Goal: Information Seeking & Learning: Learn about a topic

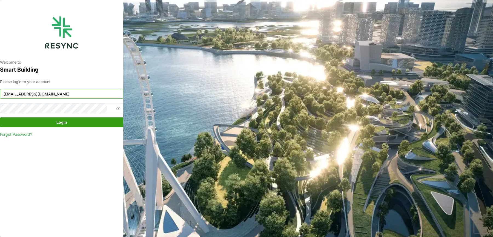
click at [49, 93] on input "mesp_display@resynctech.com" at bounding box center [61, 94] width 123 height 10
type input "south_beach_tower_display@resynctech.com"
click at [79, 115] on div "Please login to your account south_beach_tower_display@resynctech.com Login For…" at bounding box center [61, 108] width 123 height 59
click at [79, 119] on span "Login" at bounding box center [61, 122] width 113 height 9
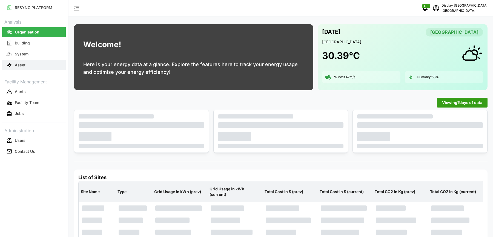
click at [38, 64] on button "Asset" at bounding box center [34, 65] width 64 height 10
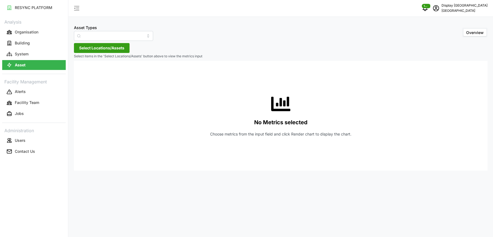
type input "Air Handling Unit"
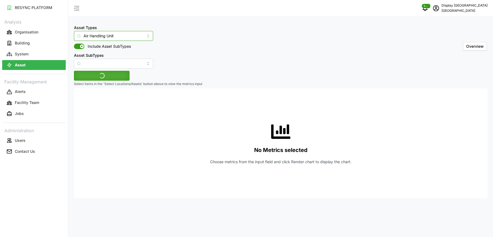
click at [98, 35] on input "Air Handling Unit" at bounding box center [113, 36] width 79 height 10
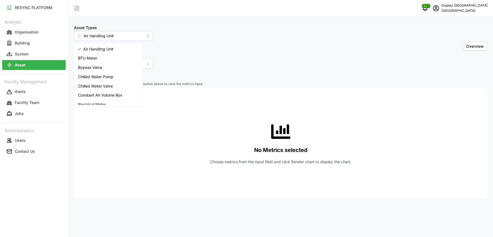
click at [173, 40] on div "Asset Types Air Handling Unit Include Asset SubTypes Asset SubTypes Overview" at bounding box center [281, 46] width 414 height 44
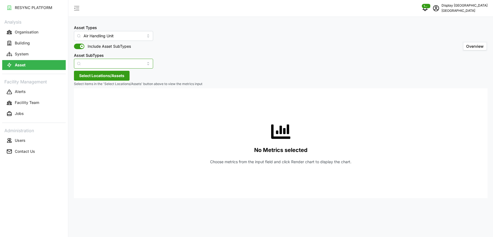
click at [106, 65] on input "Asset SubTypes" at bounding box center [113, 64] width 79 height 10
click at [216, 50] on div "Asset Types Air Handling Unit Include Asset SubTypes Asset SubTypes Overview" at bounding box center [281, 46] width 414 height 44
click at [114, 75] on span "Select Locations/Assets" at bounding box center [101, 75] width 45 height 9
click at [80, 102] on icon at bounding box center [81, 100] width 4 height 4
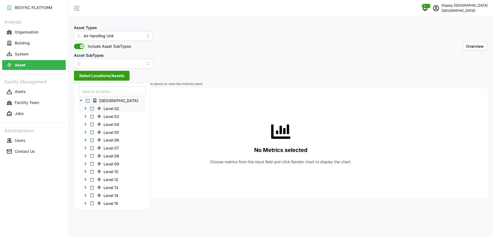
click at [93, 109] on span "Select Level 02" at bounding box center [92, 109] width 4 height 4
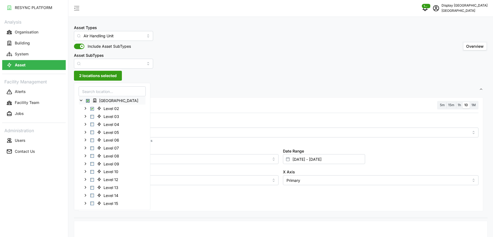
click at [147, 123] on div "Metric *You can only select a maximum of 5 metrics Chart type Line chart Date R…" at bounding box center [281, 150] width 400 height 73
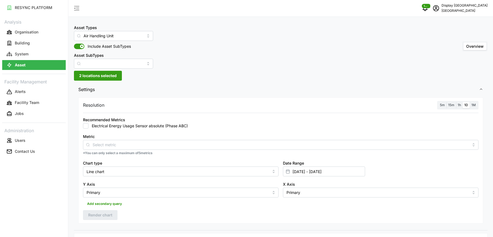
click at [134, 124] on label "Electrical Energy Usage Sensor absolute (Phase ABC)" at bounding box center [137, 125] width 99 height 5
click at [88, 124] on input "Electrical Energy Usage Sensor absolute (Phase ABC)" at bounding box center [85, 125] width 5 height 5
checkbox input "true"
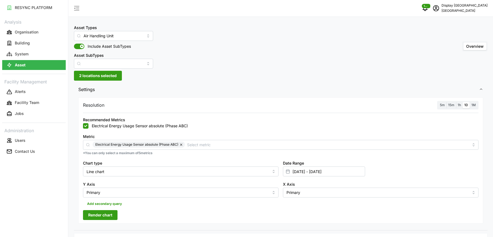
click at [469, 107] on label "1D" at bounding box center [466, 105] width 7 height 6
click at [463, 102] on input "1D" at bounding box center [463, 102] width 0 height 0
click at [476, 106] on label "1M" at bounding box center [474, 105] width 8 height 6
click at [470, 102] on input "1M" at bounding box center [470, 102] width 0 height 0
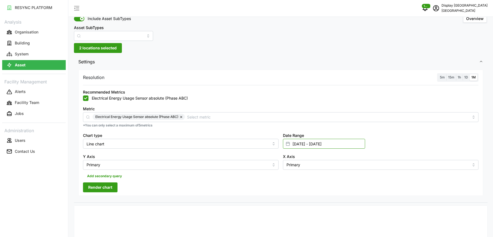
click at [311, 147] on input "[DATE] - [DATE]" at bounding box center [324, 144] width 82 height 10
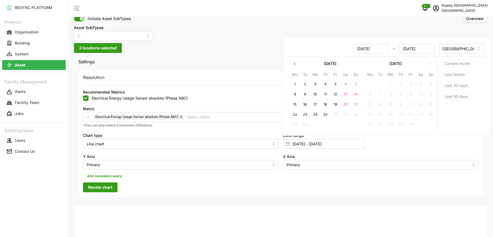
click at [291, 65] on button "button" at bounding box center [295, 64] width 10 height 10
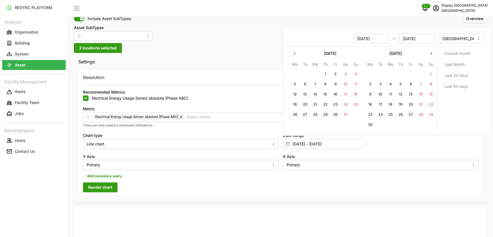
click at [293, 54] on icon "button" at bounding box center [295, 53] width 4 height 4
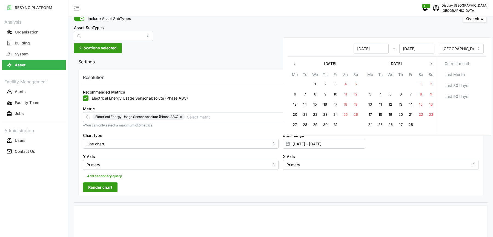
click at [317, 81] on button "1" at bounding box center [315, 84] width 10 height 10
type input "[DATE] - [DATE]"
type input "[DATE]"
click at [434, 61] on button "button" at bounding box center [431, 64] width 10 height 10
click at [434, 71] on th "Su" at bounding box center [431, 75] width 10 height 8
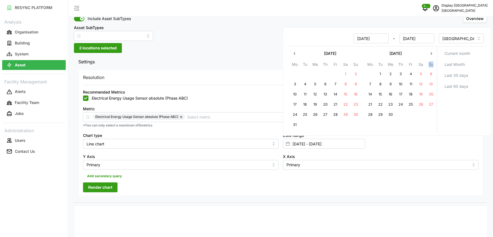
click at [434, 61] on th "Su" at bounding box center [431, 65] width 10 height 8
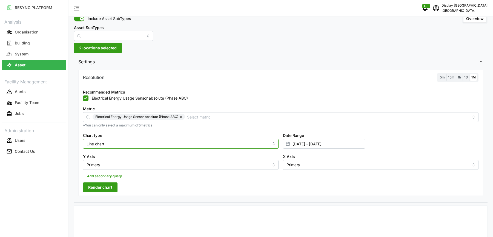
click at [119, 147] on input "Line chart" at bounding box center [181, 144] width 196 height 10
click at [109, 164] on div "Bar chart" at bounding box center [180, 165] width 193 height 9
type input "Bar chart"
click at [108, 188] on span "Render chart" at bounding box center [100, 186] width 24 height 9
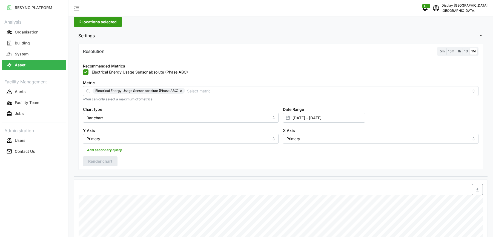
scroll to position [48, 0]
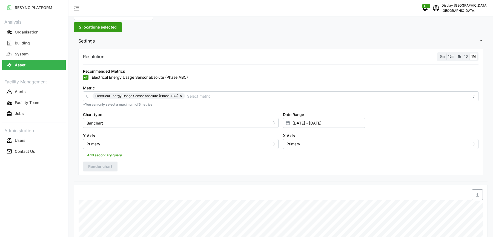
click at [103, 27] on span "2 locations selected" at bounding box center [98, 26] width 38 height 9
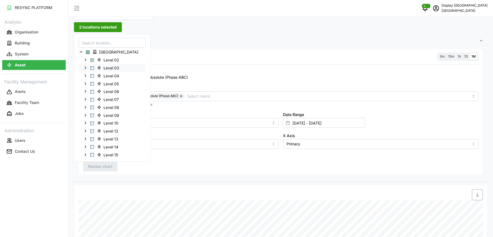
click at [92, 67] on span "Select Level 03" at bounding box center [92, 68] width 4 height 4
click at [93, 59] on span "Select Level 02" at bounding box center [92, 60] width 4 height 4
click at [104, 166] on span "Render chart" at bounding box center [100, 166] width 24 height 9
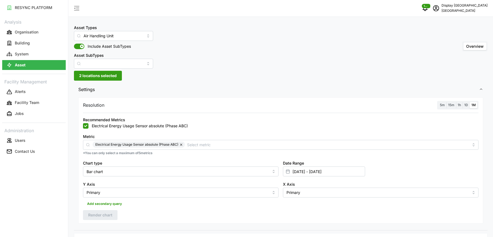
click at [103, 73] on span "2 locations selected" at bounding box center [98, 75] width 38 height 9
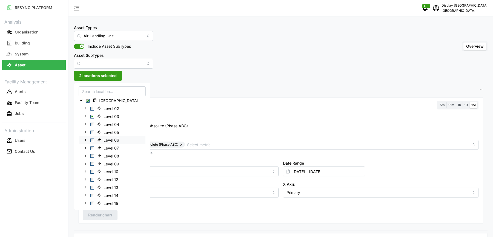
click at [92, 138] on span "Select Level 06" at bounding box center [92, 140] width 4 height 4
click at [87, 100] on span "Select Office Tower" at bounding box center [88, 101] width 4 height 4
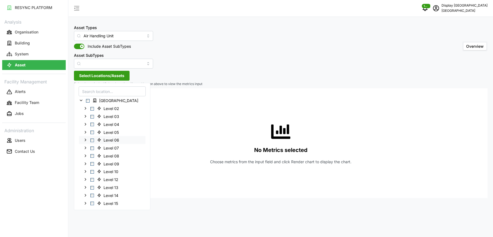
click at [92, 141] on span "Select Level 06" at bounding box center [92, 140] width 4 height 4
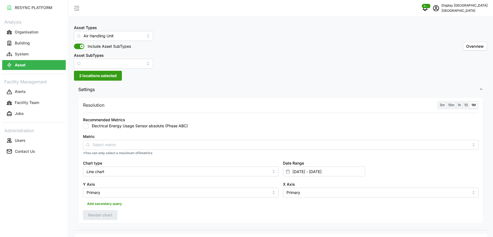
click at [161, 126] on label "Electrical Energy Usage Sensor absolute (Phase ABC)" at bounding box center [137, 125] width 99 height 5
click at [88, 126] on input "Electrical Energy Usage Sensor absolute (Phase ABC)" at bounding box center [85, 125] width 5 height 5
checkbox input "true"
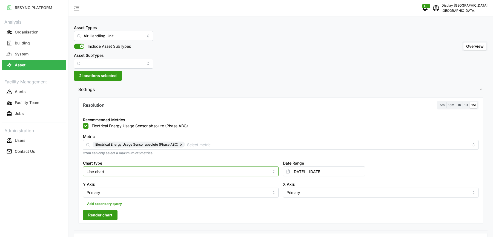
click at [141, 169] on input "Line chart" at bounding box center [181, 171] width 196 height 10
click at [112, 193] on div "Bar chart" at bounding box center [180, 193] width 193 height 9
type input "Bar chart"
click at [106, 213] on span "Render chart" at bounding box center [100, 214] width 24 height 9
click at [180, 144] on button "button" at bounding box center [181, 144] width 7 height 6
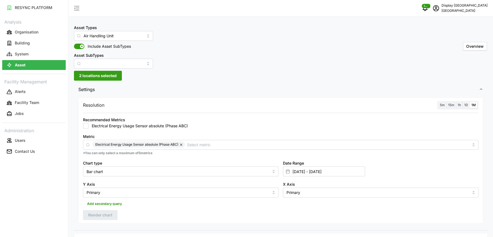
checkbox input "false"
click at [170, 143] on input "Metric" at bounding box center [281, 144] width 376 height 6
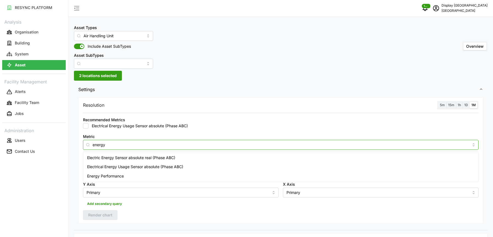
type input "energy"
click at [138, 159] on span "Electric Energy Sensor absolute real (Phase ABC)" at bounding box center [131, 157] width 88 height 6
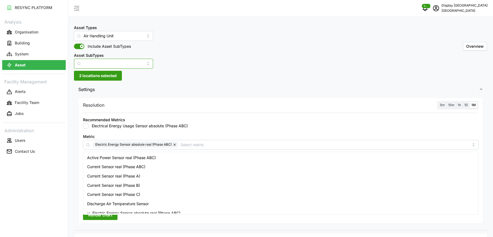
click at [120, 64] on input "Asset SubTypes" at bounding box center [113, 64] width 79 height 10
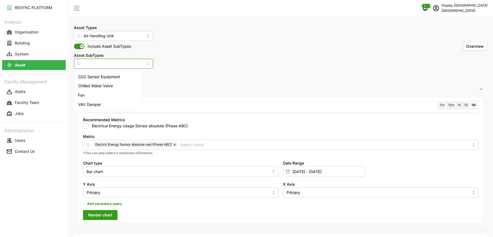
click at [176, 144] on button "button" at bounding box center [175, 144] width 7 height 6
click at [161, 144] on input "Metric" at bounding box center [281, 144] width 376 height 6
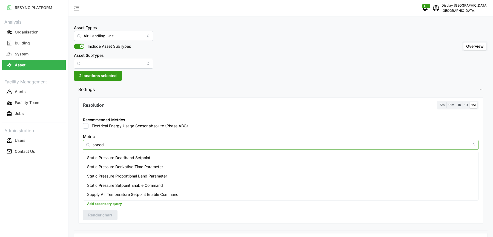
click at [101, 142] on input "speed" at bounding box center [281, 144] width 376 height 6
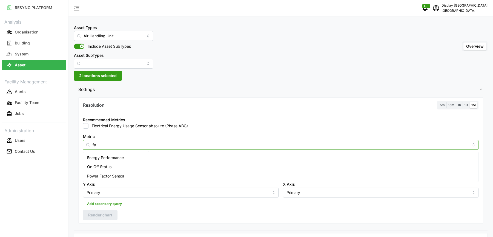
type input "f"
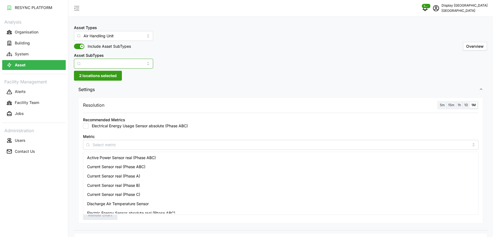
click at [117, 61] on input "Asset SubTypes" at bounding box center [113, 64] width 79 height 10
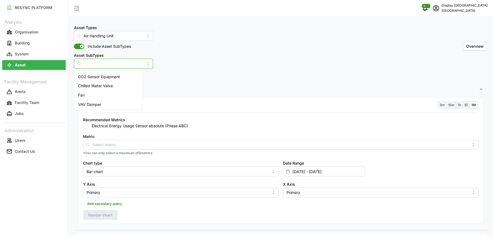
click at [100, 93] on div "Fan" at bounding box center [108, 94] width 66 height 9
type input "Fan"
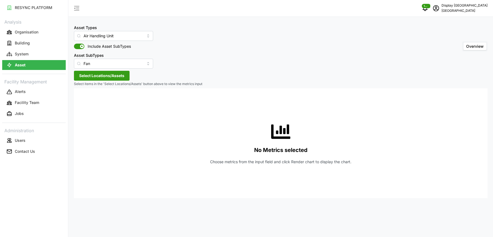
click at [115, 75] on span "Select Locations/Assets" at bounding box center [101, 75] width 45 height 9
click at [84, 79] on span "Select Locations/Assets" at bounding box center [101, 75] width 45 height 9
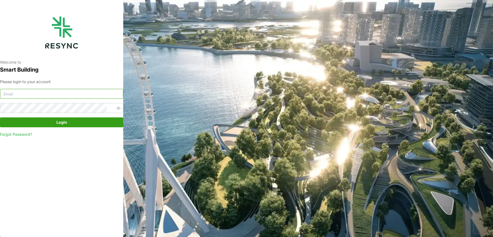
type input "south_beach_tower_display@resynctech.com"
click at [87, 118] on span "Login" at bounding box center [61, 122] width 113 height 9
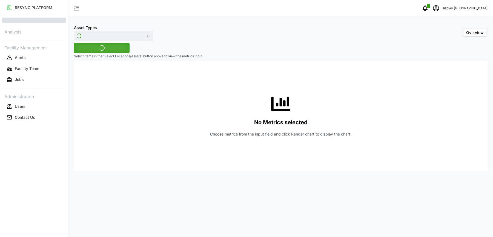
type input "Air Handling Unit"
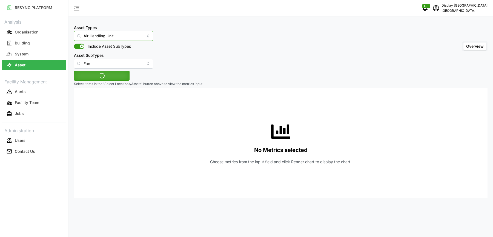
click at [96, 38] on input "Air Handling Unit" at bounding box center [113, 36] width 79 height 10
click at [173, 52] on div "Asset Types Air Handling Unit Include Asset SubTypes Asset SubTypes Fan Overview" at bounding box center [281, 46] width 414 height 44
click at [93, 77] on span "Select Locations/Assets" at bounding box center [101, 75] width 45 height 9
click at [81, 98] on icon at bounding box center [81, 100] width 4 height 4
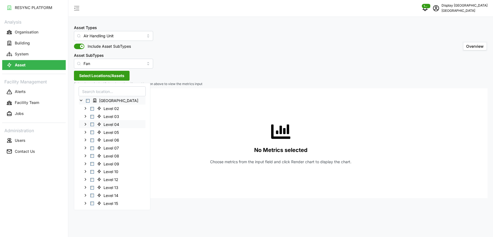
click at [92, 123] on span "Select Level 04" at bounding box center [92, 124] width 4 height 4
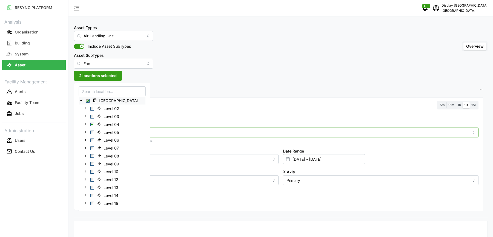
click at [154, 131] on input "Metric" at bounding box center [281, 132] width 376 height 6
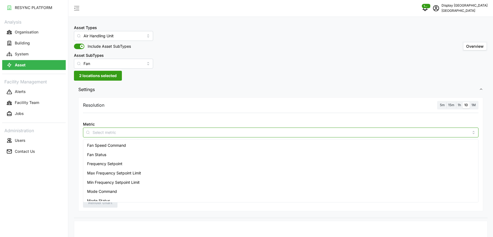
click at [126, 145] on span "Fan Speed Command" at bounding box center [106, 145] width 39 height 6
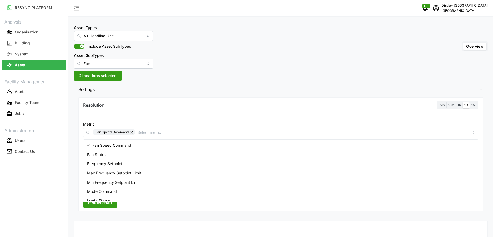
click at [384, 117] on div at bounding box center [281, 116] width 400 height 4
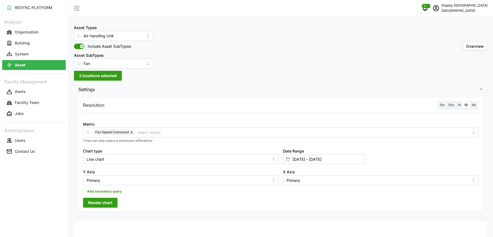
click at [459, 106] on span "1h" at bounding box center [459, 105] width 3 height 4
click at [456, 102] on input "1h" at bounding box center [456, 102] width 0 height 0
click at [297, 162] on input "[DATE] - [DATE]" at bounding box center [324, 159] width 82 height 10
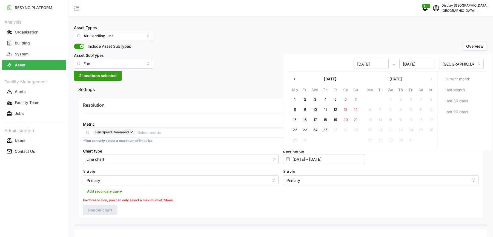
click at [296, 127] on button "22" at bounding box center [295, 130] width 10 height 10
type input "[DATE] - [DATE]"
type input "[DATE]"
click at [304, 130] on button "23" at bounding box center [305, 130] width 10 height 10
type input "22 Sep 2025 - 23 Sep 2025"
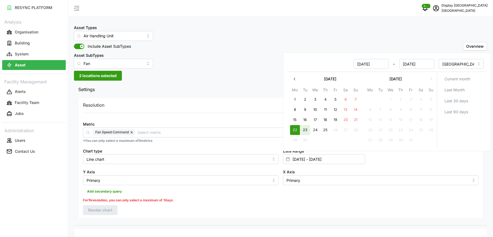
type input "23 Sep 2025"
click at [183, 211] on div "Resolution 5m 15m 1h 1D 1M Metric Fan Speed Command *You can only select a maxi…" at bounding box center [280, 157] width 405 height 121
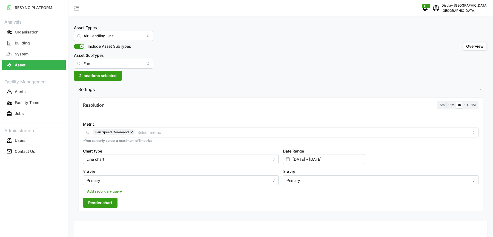
click at [108, 210] on div "Resolution 5m 15m 1h 1D 1M Metric Fan Speed Command *You can only select a maxi…" at bounding box center [280, 154] width 405 height 114
click at [101, 202] on span "Render chart" at bounding box center [100, 202] width 24 height 9
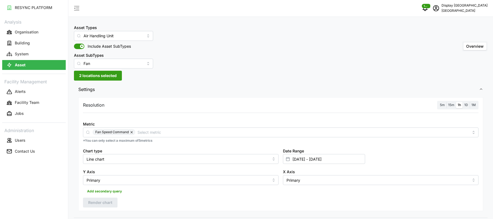
click at [96, 75] on span "2 locations selected" at bounding box center [98, 75] width 38 height 9
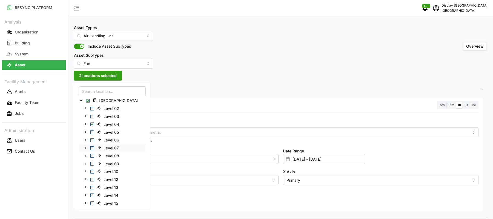
click at [93, 146] on span "Select Level 07" at bounding box center [92, 148] width 4 height 4
click at [92, 125] on span "Select Level 04" at bounding box center [92, 124] width 4 height 4
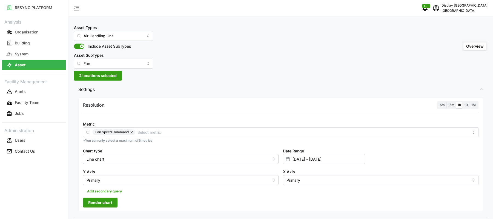
click at [166, 123] on div "Metric Fan Speed Command" at bounding box center [281, 129] width 396 height 17
click at [101, 206] on span "Render chart" at bounding box center [100, 202] width 24 height 9
click at [296, 194] on div "Add secondary query" at bounding box center [281, 190] width 396 height 10
click at [175, 130] on input "Metric" at bounding box center [303, 132] width 331 height 6
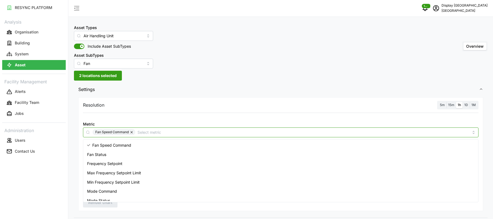
click at [118, 165] on span "Frequency Setpoint" at bounding box center [104, 164] width 35 height 6
click at [109, 206] on span "Render chart" at bounding box center [100, 202] width 24 height 9
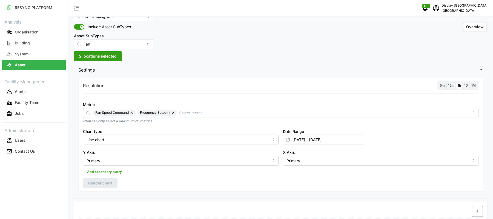
scroll to position [14, 0]
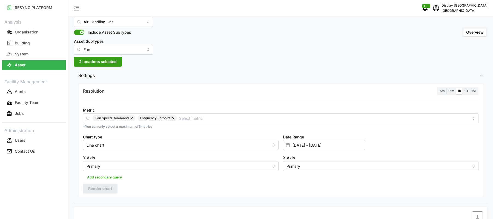
click at [132, 118] on button "button" at bounding box center [132, 118] width 7 height 6
click at [104, 186] on span "Render chart" at bounding box center [100, 188] width 24 height 9
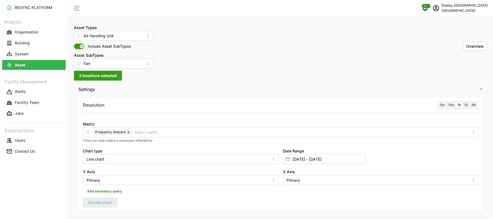
click at [96, 74] on span "2 locations selected" at bounding box center [98, 75] width 38 height 9
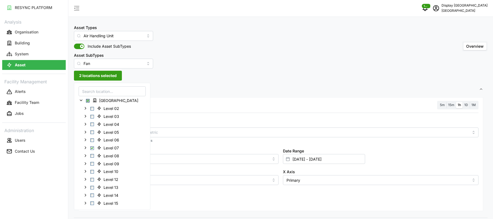
click at [174, 112] on div "Resolution 5m 15m 1h 1D 1M Metric Frequency Setpoint *You can only select a max…" at bounding box center [280, 154] width 405 height 114
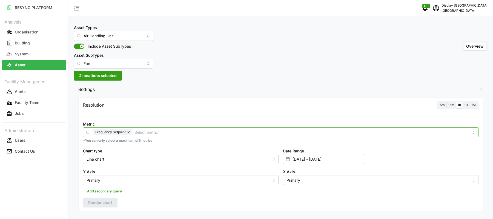
click at [141, 134] on input "Metric" at bounding box center [301, 132] width 334 height 6
click at [216, 126] on div "Metric Frequency Setpoint" at bounding box center [281, 129] width 396 height 17
click at [112, 75] on span "2 locations selected" at bounding box center [98, 75] width 38 height 9
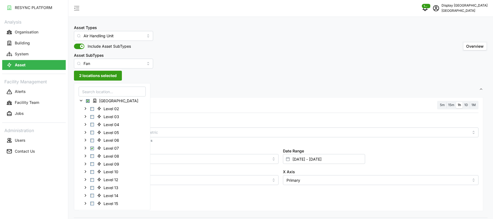
click at [112, 75] on span "2 locations selected" at bounding box center [98, 75] width 38 height 9
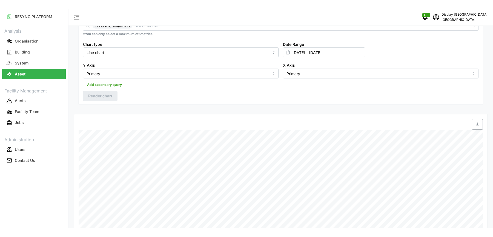
scroll to position [191, 0]
